Goal: Task Accomplishment & Management: Use online tool/utility

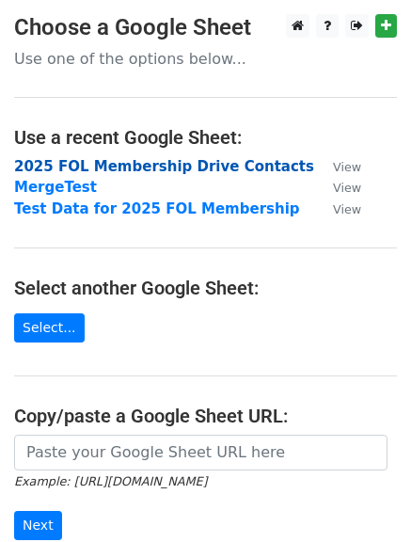
click at [83, 163] on strong "2025 FOL Membership Drive Contacts" at bounding box center [164, 166] width 300 height 17
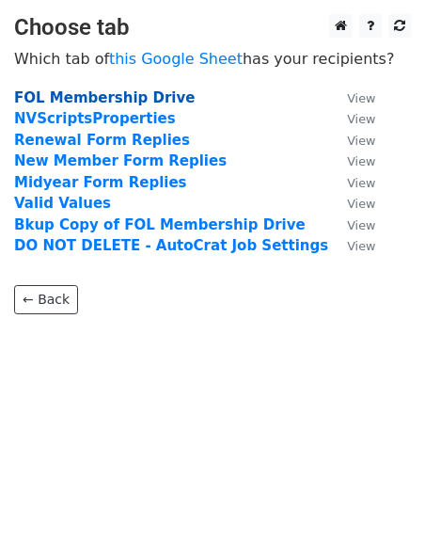
click at [115, 103] on strong "FOL Membership Drive" at bounding box center [104, 97] width 181 height 17
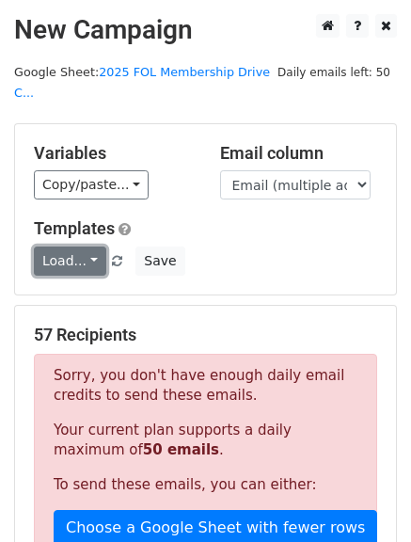
click at [54, 247] on link "Load..." at bounding box center [70, 261] width 72 height 29
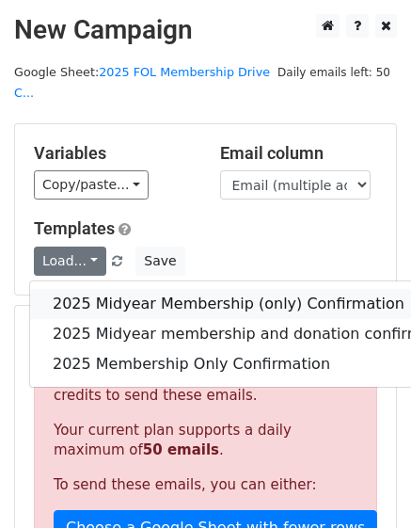
click at [125, 289] on link "2025 Midyear Membership (only) Confirmation" at bounding box center [256, 304] width 453 height 30
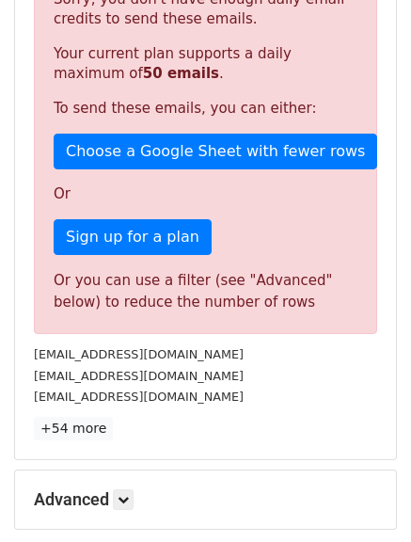
scroll to position [557, 0]
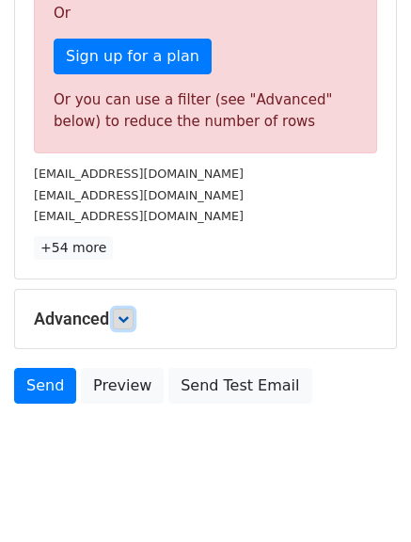
click at [123, 313] on icon at bounding box center [123, 318] width 11 height 11
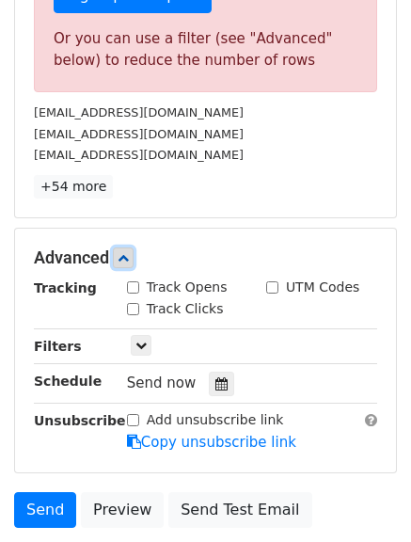
scroll to position [651, 0]
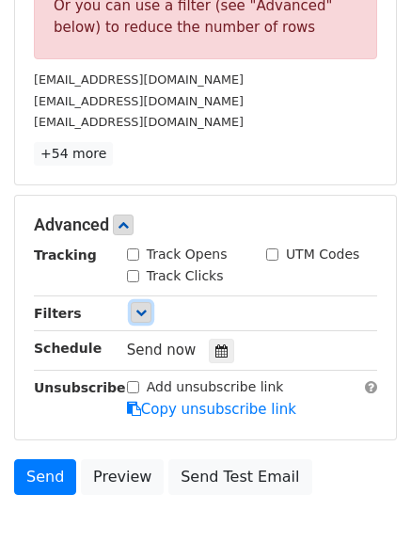
click at [136, 307] on icon at bounding box center [141, 312] width 11 height 11
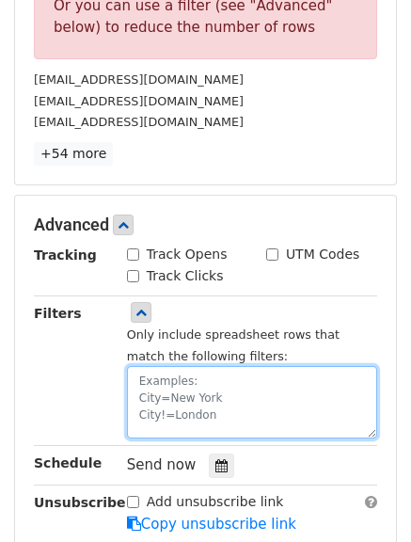
click at [150, 366] on textarea at bounding box center [252, 402] width 250 height 72
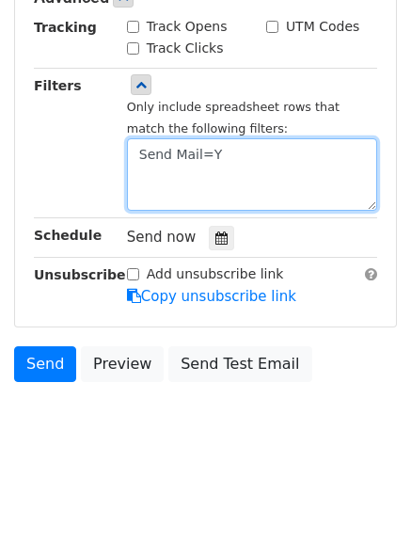
scroll to position [413, 0]
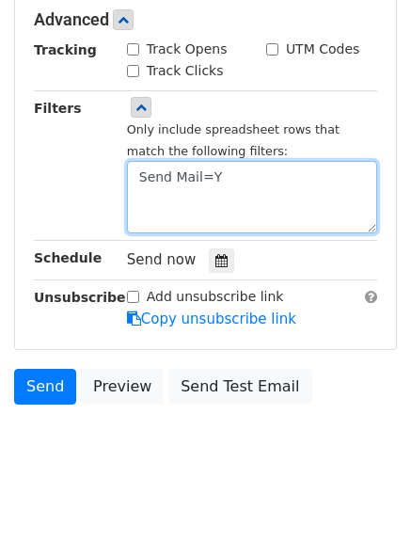
type textarea "Send Mail=Y"
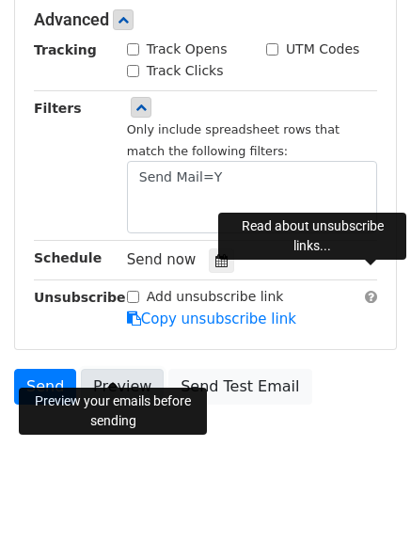
click at [103, 369] on link "Preview" at bounding box center [122, 387] width 83 height 36
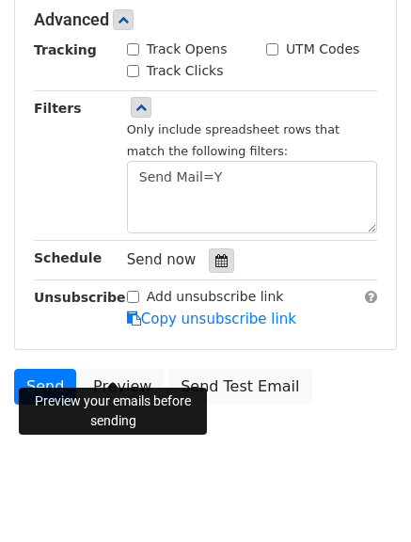
click at [216, 254] on icon at bounding box center [222, 260] width 12 height 13
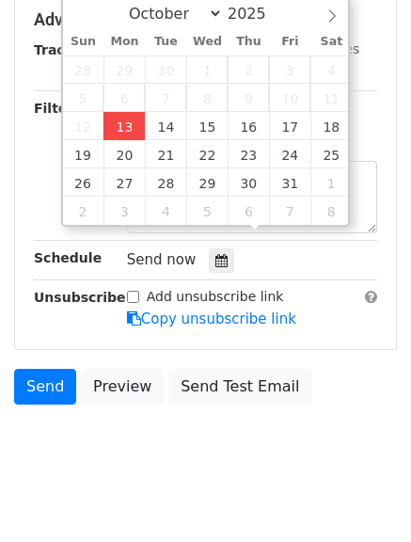
type input "2025-10-13 12:00"
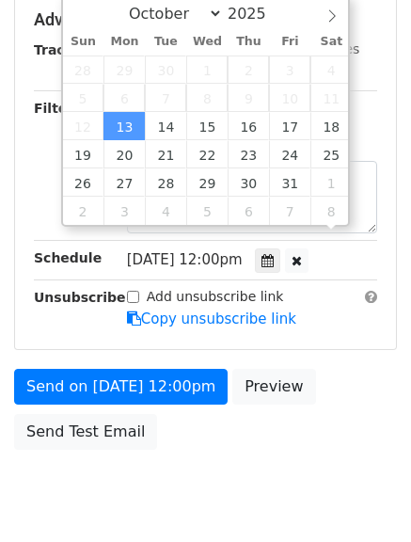
scroll to position [1, 0]
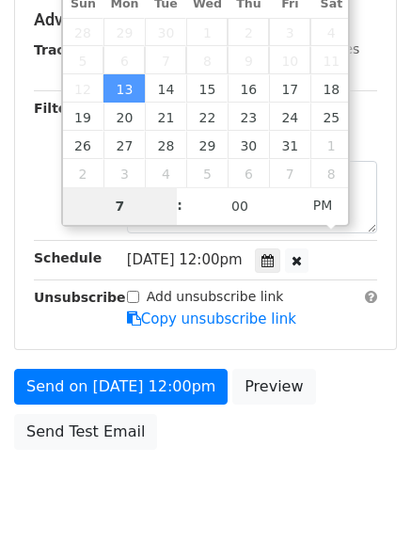
type input "7"
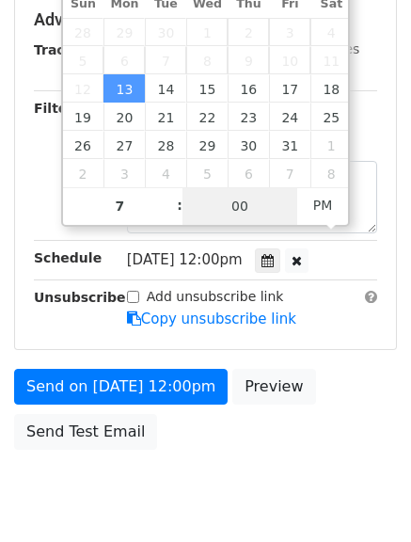
type input "2025-10-13 19:00"
type input "07"
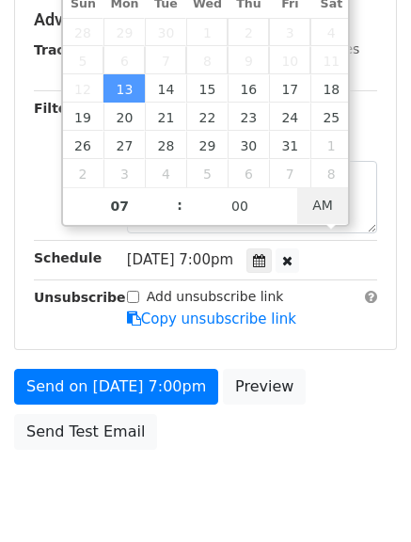
type input "2025-10-13 19:00"
click at [329, 216] on span "AM" at bounding box center [323, 205] width 52 height 38
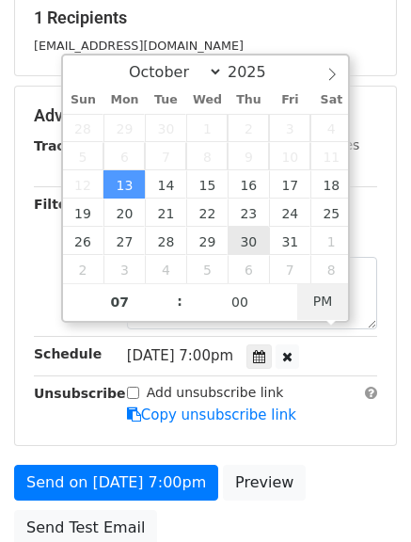
scroll to position [319, 0]
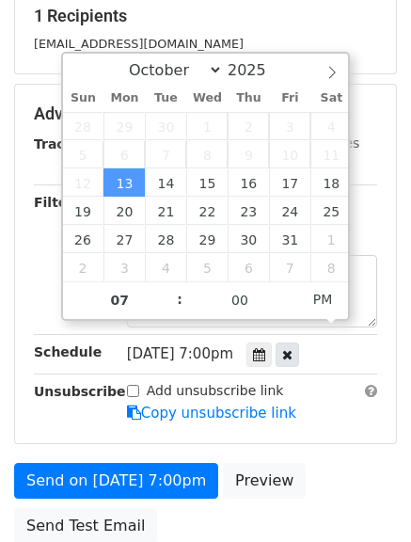
click at [299, 343] on div at bounding box center [288, 355] width 24 height 24
type input "01"
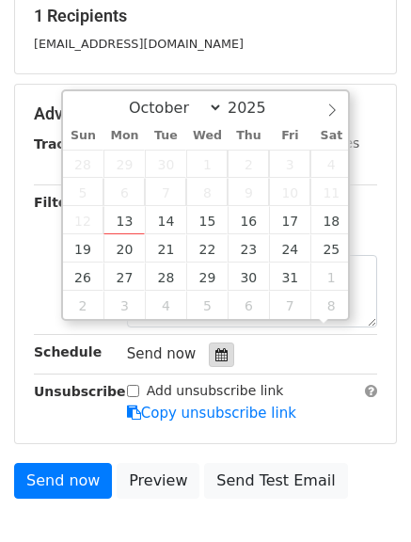
click at [216, 348] on icon at bounding box center [222, 354] width 12 height 13
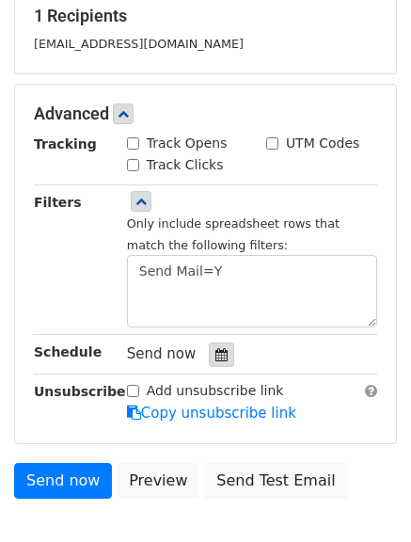
click at [216, 348] on icon at bounding box center [222, 354] width 12 height 13
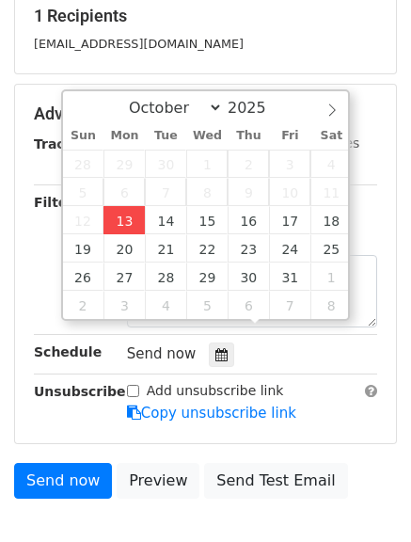
type input "2025-10-13 01:56"
type input "56"
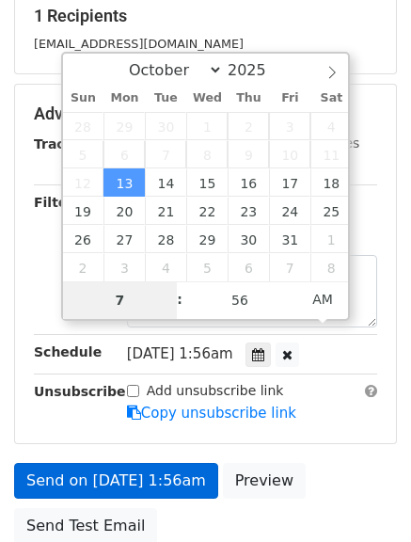
type input "7"
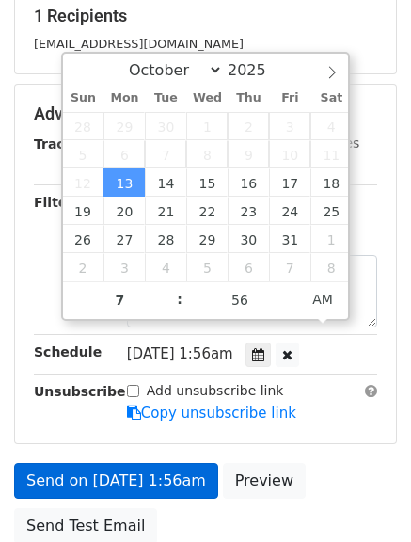
type input "2025-10-13 07:56"
type input "07"
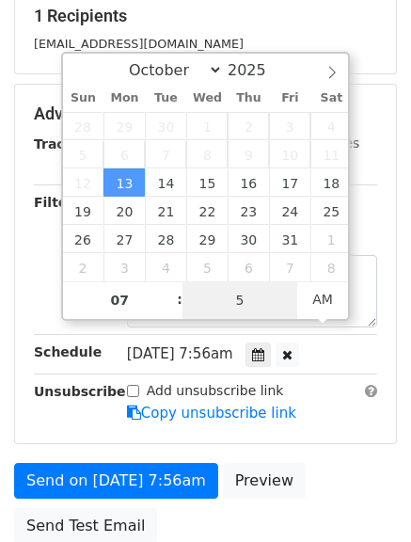
type input "55"
click at [314, 299] on span "PM" at bounding box center [323, 300] width 52 height 38
type input "2025-10-13 07:55"
click at [316, 300] on span "PM" at bounding box center [323, 300] width 52 height 38
type input "55"
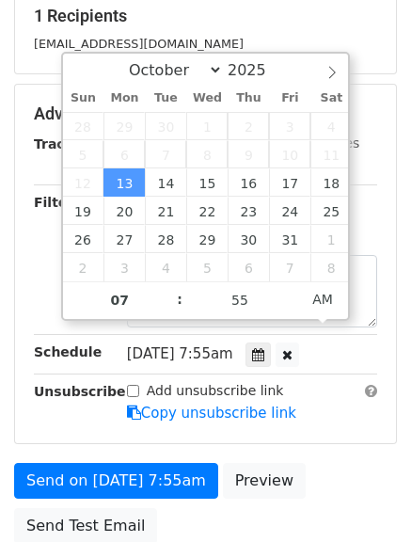
click at [188, 345] on span "Mon, Oct 13, 7:55am" at bounding box center [180, 353] width 106 height 17
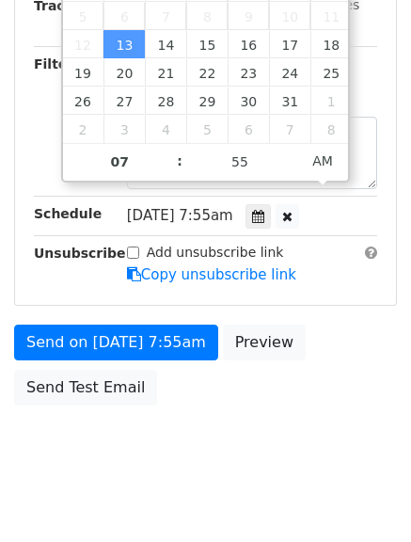
scroll to position [458, 0]
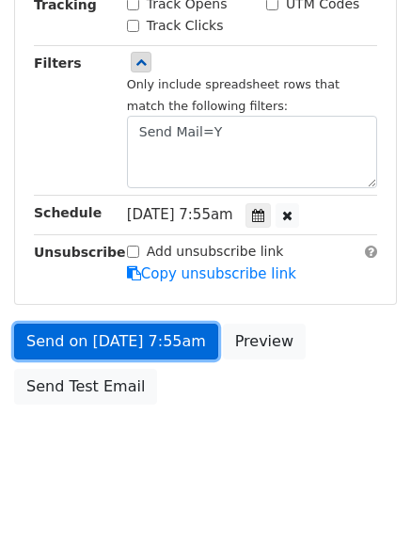
click at [144, 324] on link "Send on Oct 13 at 7:55am" at bounding box center [116, 342] width 204 height 36
